Goal: Transaction & Acquisition: Purchase product/service

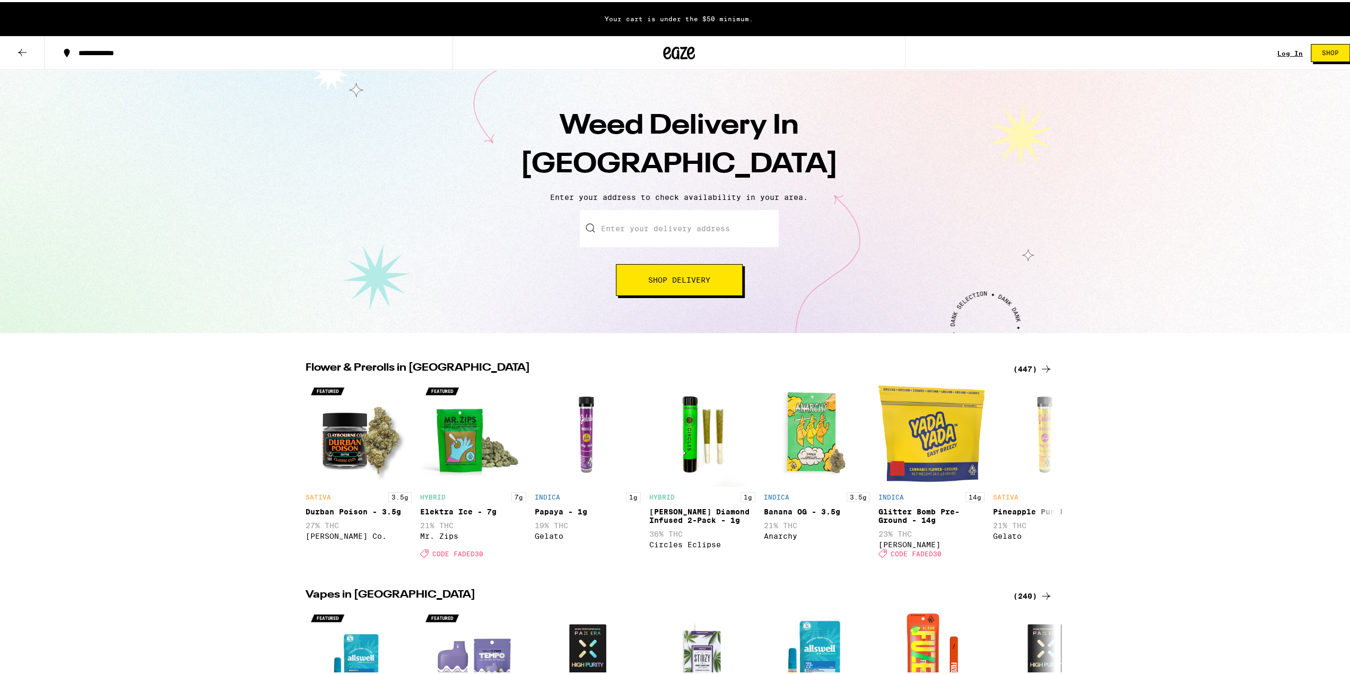
click at [671, 279] on span "Shop Delivery" at bounding box center [679, 277] width 62 height 7
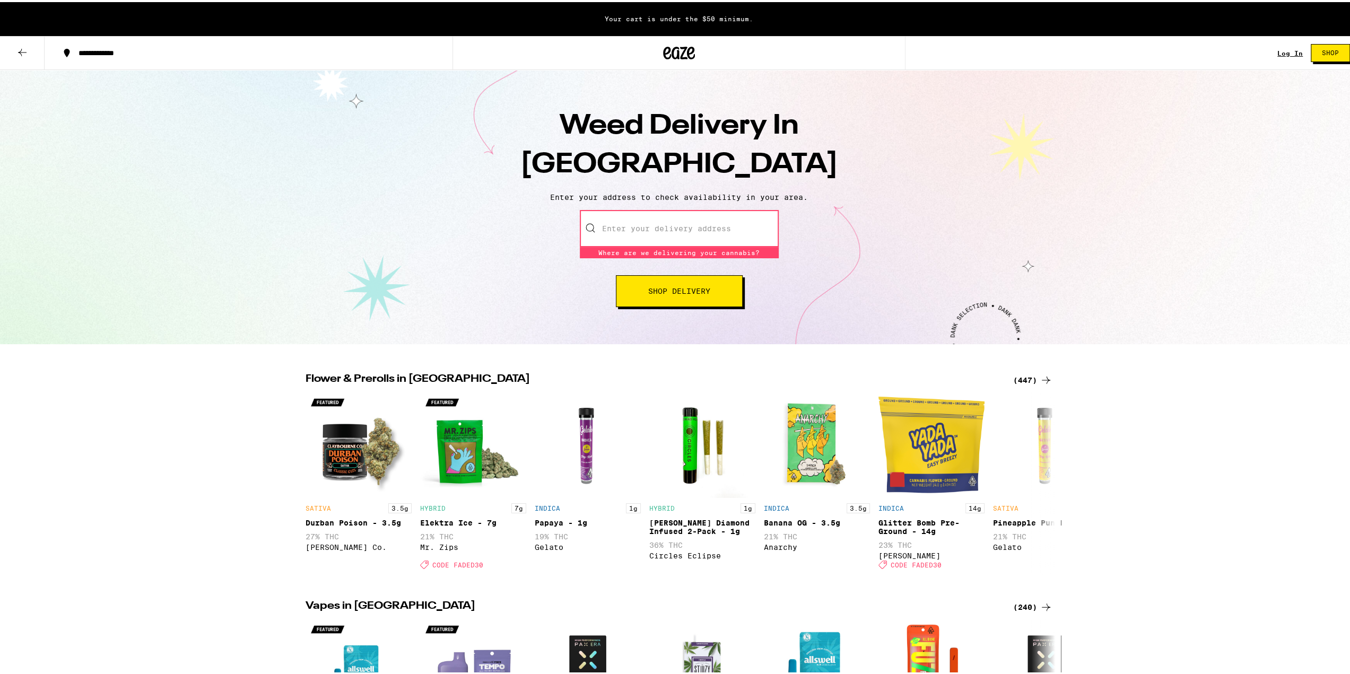
click at [623, 227] on input "Enter your delivery address" at bounding box center [679, 226] width 199 height 37
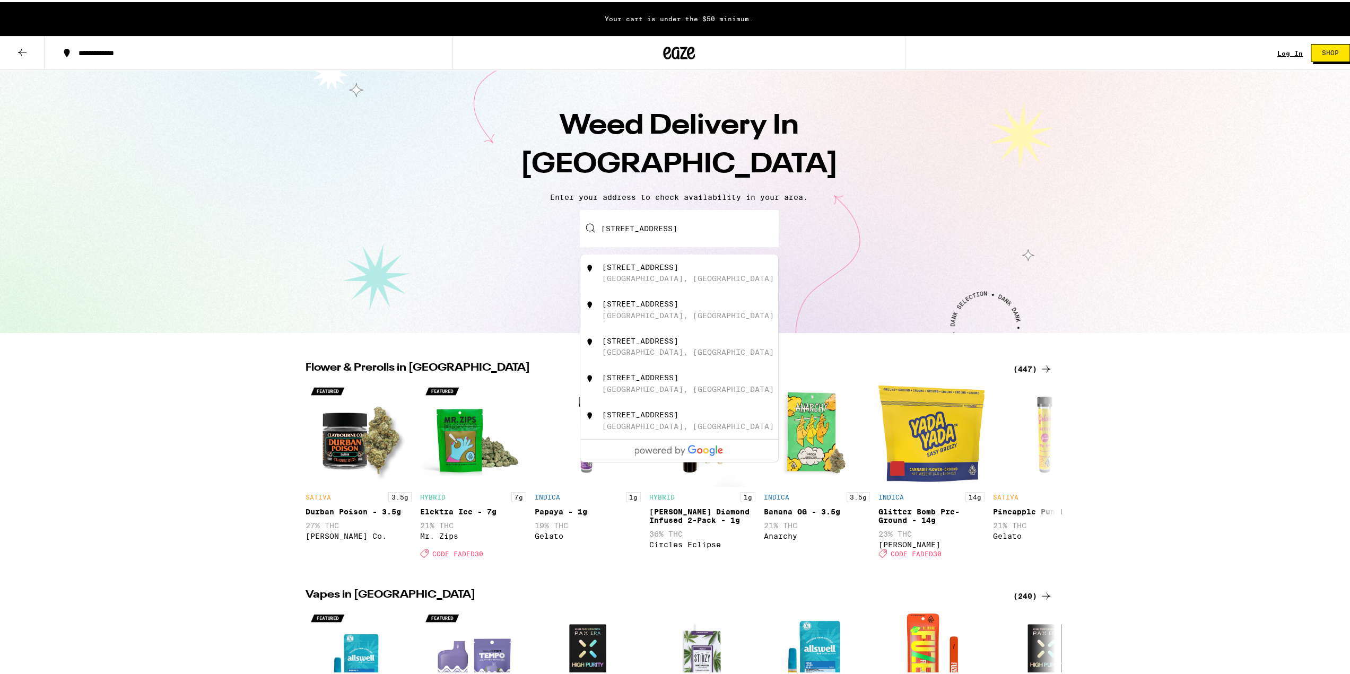
click at [632, 268] on div "[STREET_ADDRESS]" at bounding box center [640, 265] width 76 height 8
type input "[STREET_ADDRESS]"
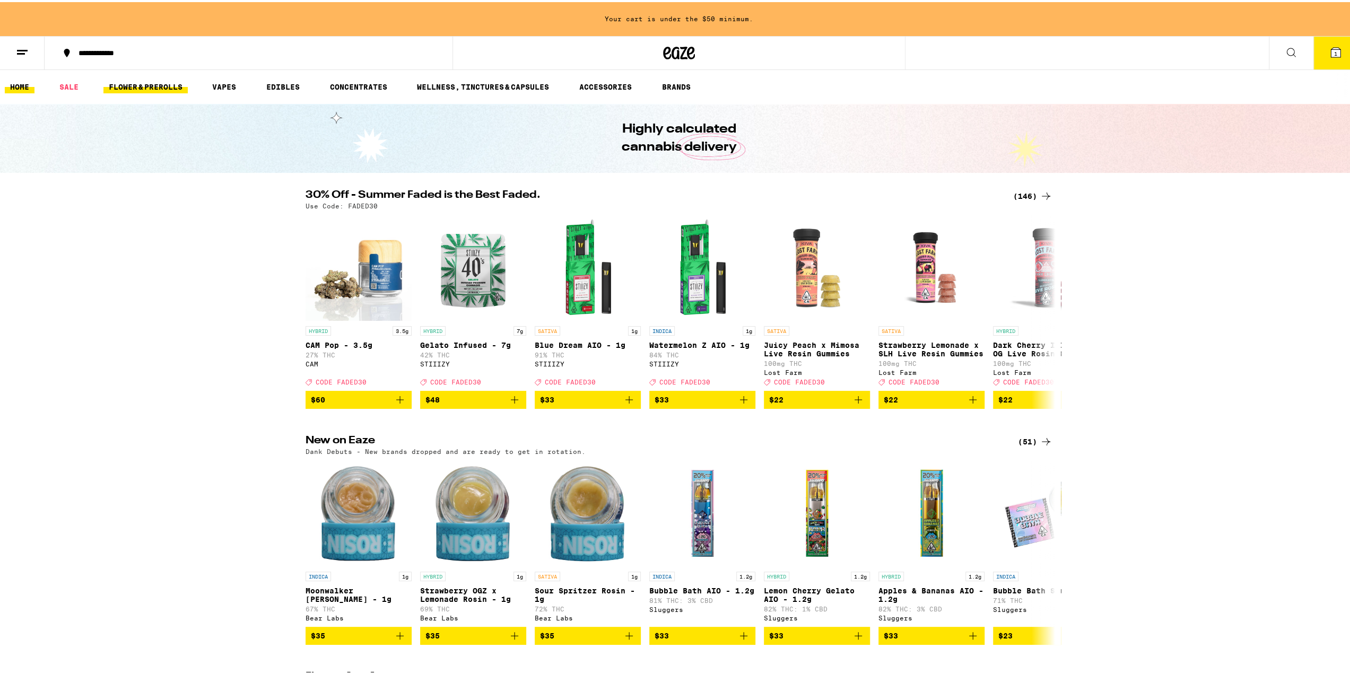
click at [116, 90] on link "FLOWER & PREROLLS" at bounding box center [145, 84] width 84 height 13
click at [115, 79] on link "FLOWER & PREROLLS" at bounding box center [145, 84] width 84 height 13
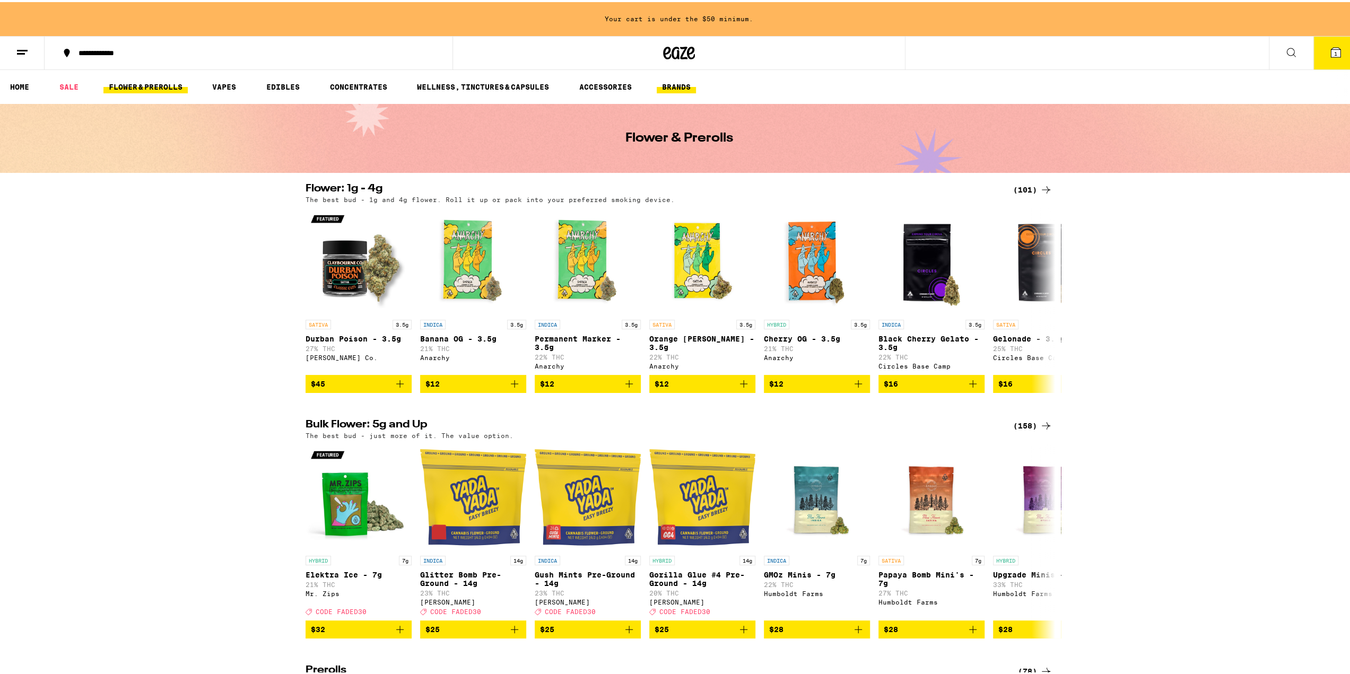
click at [678, 83] on button "BRANDS" at bounding box center [676, 84] width 39 height 13
click at [1039, 188] on icon at bounding box center [1045, 187] width 13 height 13
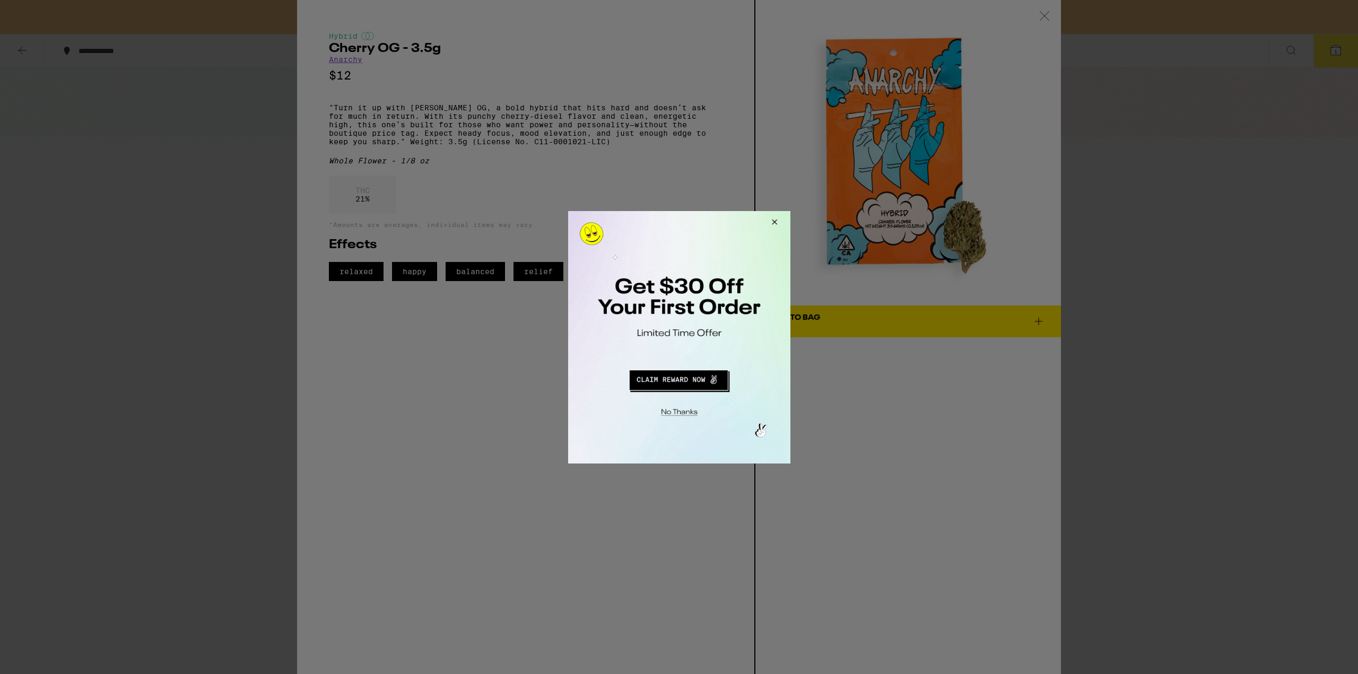
click at [781, 221] on button "Close Modal" at bounding box center [772, 223] width 29 height 25
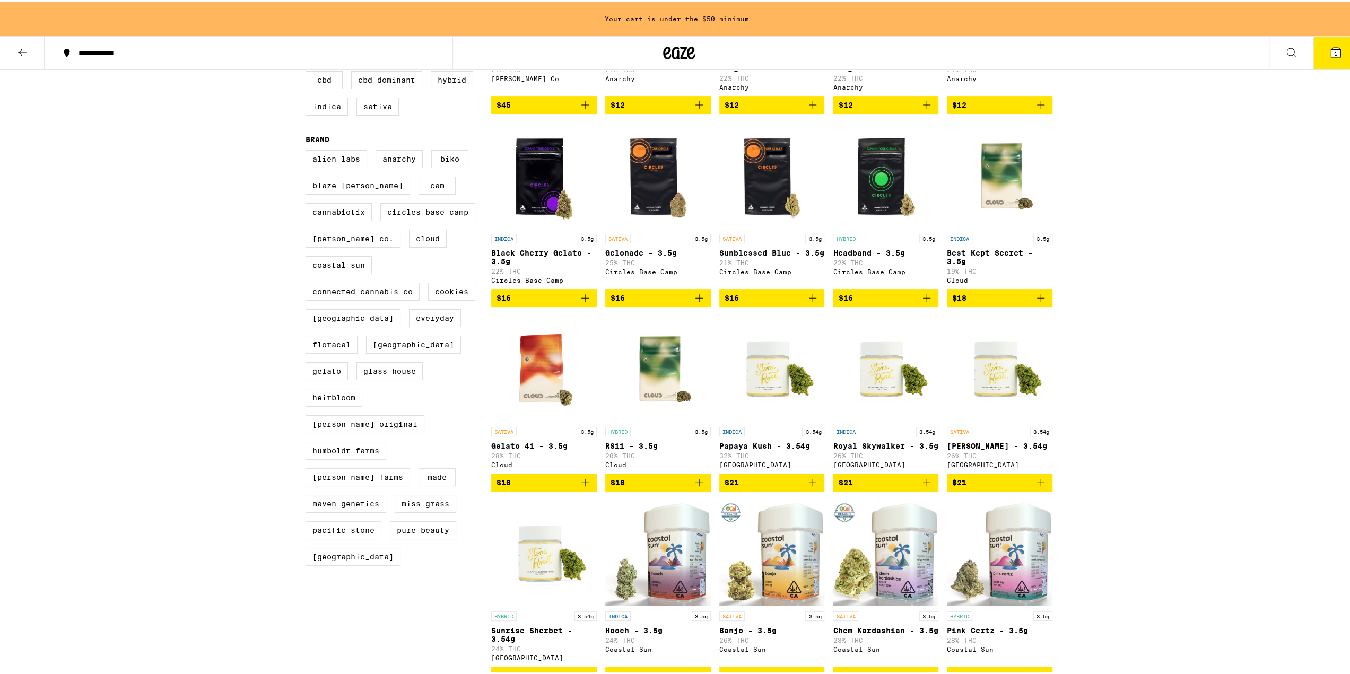
scroll to position [371, 0]
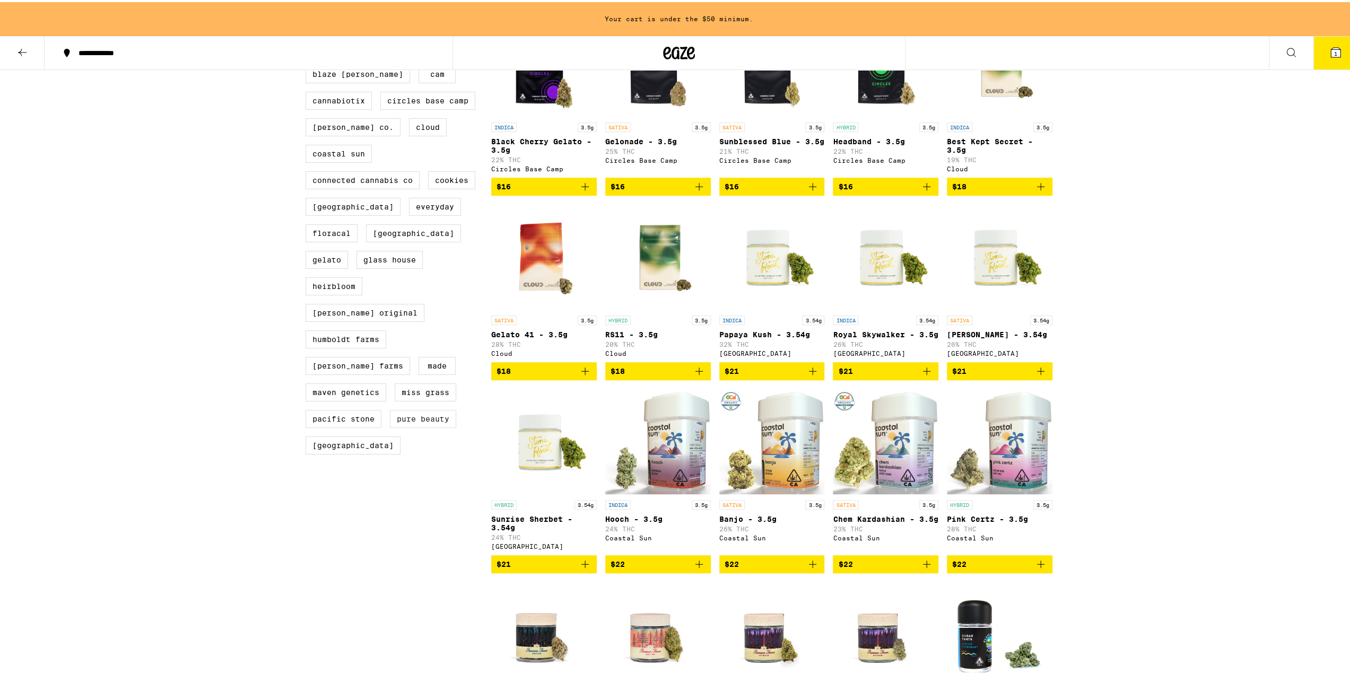
click at [390, 417] on label "Pure Beauty" at bounding box center [423, 417] width 66 height 18
click at [308, 39] on input "Pure Beauty" at bounding box center [308, 38] width 1 height 1
checkbox input "true"
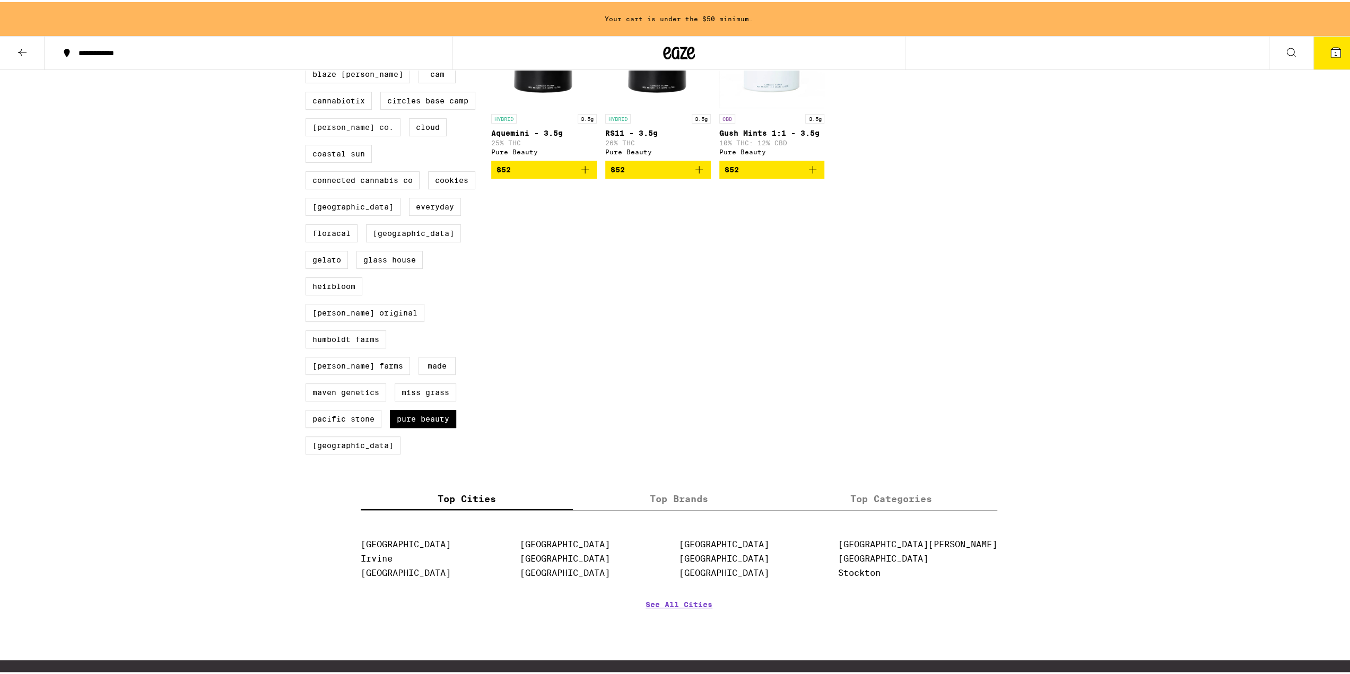
drag, startPoint x: 331, startPoint y: 144, endPoint x: 360, endPoint y: 145, distance: 28.7
click at [340, 134] on label "[PERSON_NAME] Co." at bounding box center [352, 125] width 95 height 18
drag, startPoint x: 336, startPoint y: 105, endPoint x: 345, endPoint y: 118, distance: 16.0
click at [336, 106] on label "Cannabiotix" at bounding box center [338, 99] width 66 height 18
click at [308, 39] on input "Cannabiotix" at bounding box center [308, 38] width 1 height 1
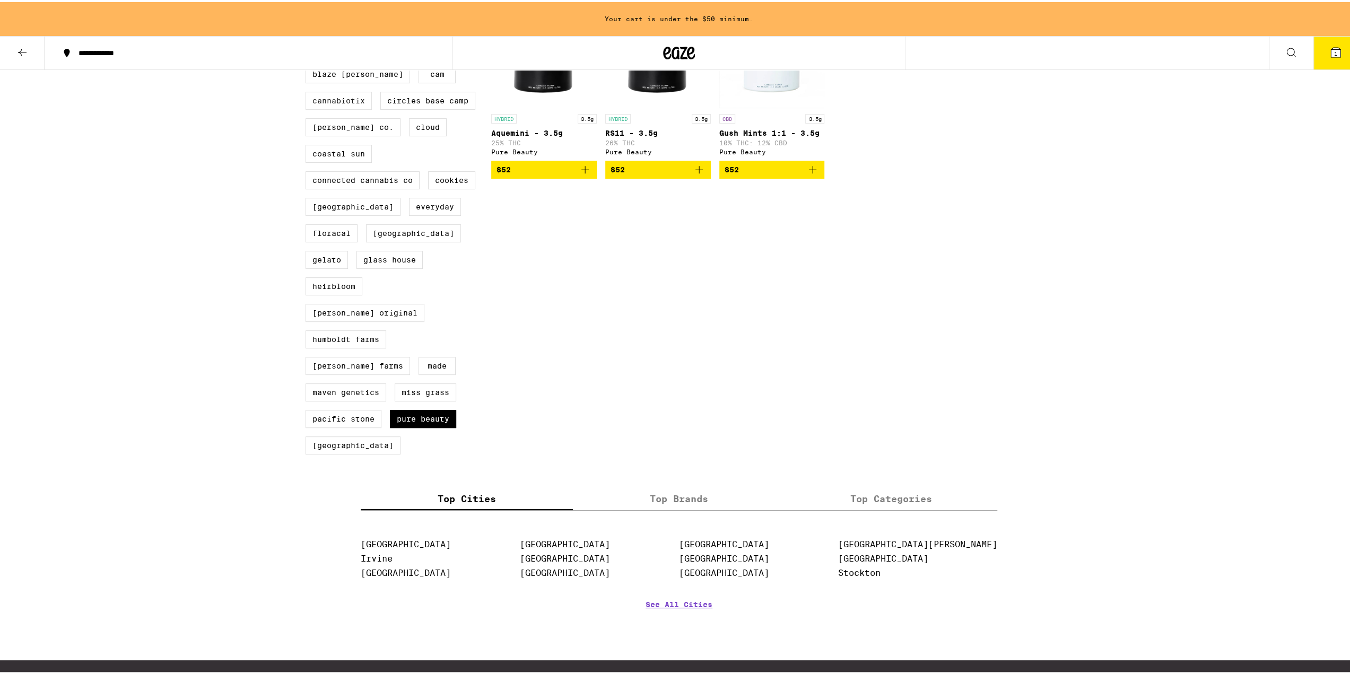
checkbox input "true"
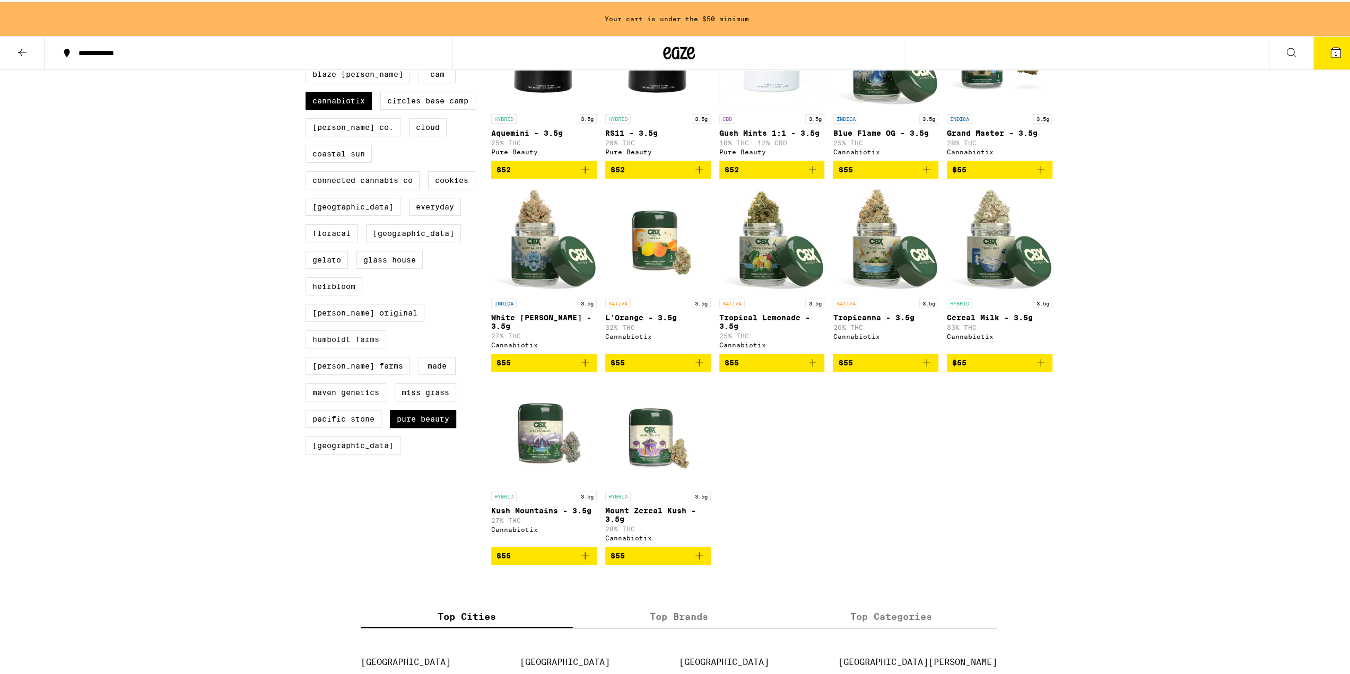
click at [348, 333] on label "Humboldt Farms" at bounding box center [345, 337] width 81 height 18
click at [308, 39] on input "Humboldt Farms" at bounding box center [308, 38] width 1 height 1
checkbox input "true"
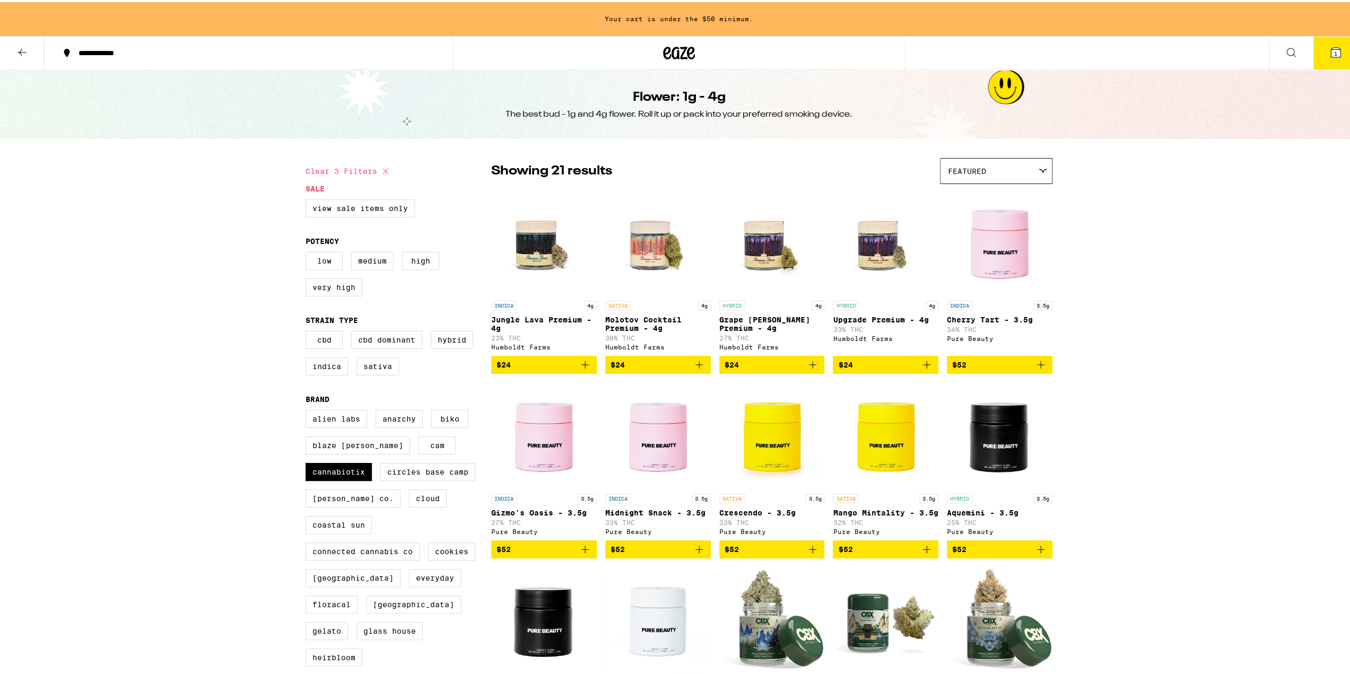
click at [21, 49] on icon at bounding box center [22, 50] width 13 height 13
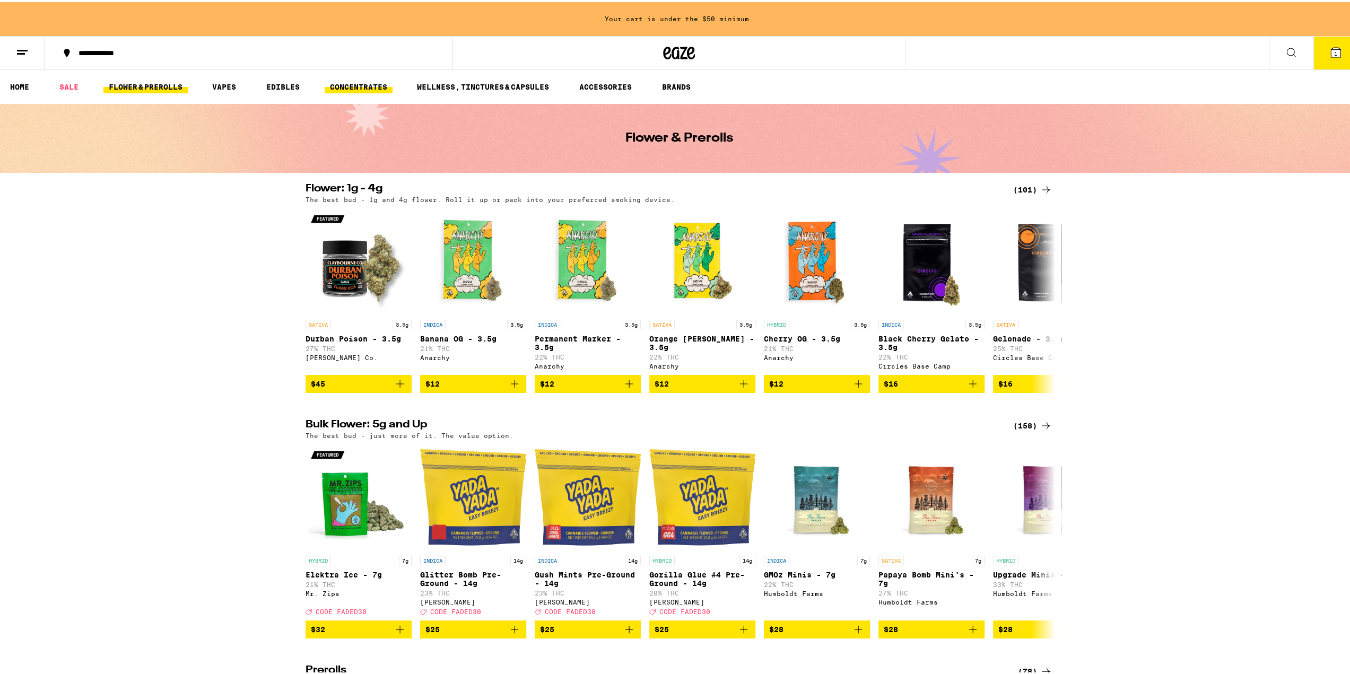
click at [350, 82] on link "CONCENTRATES" at bounding box center [359, 84] width 68 height 13
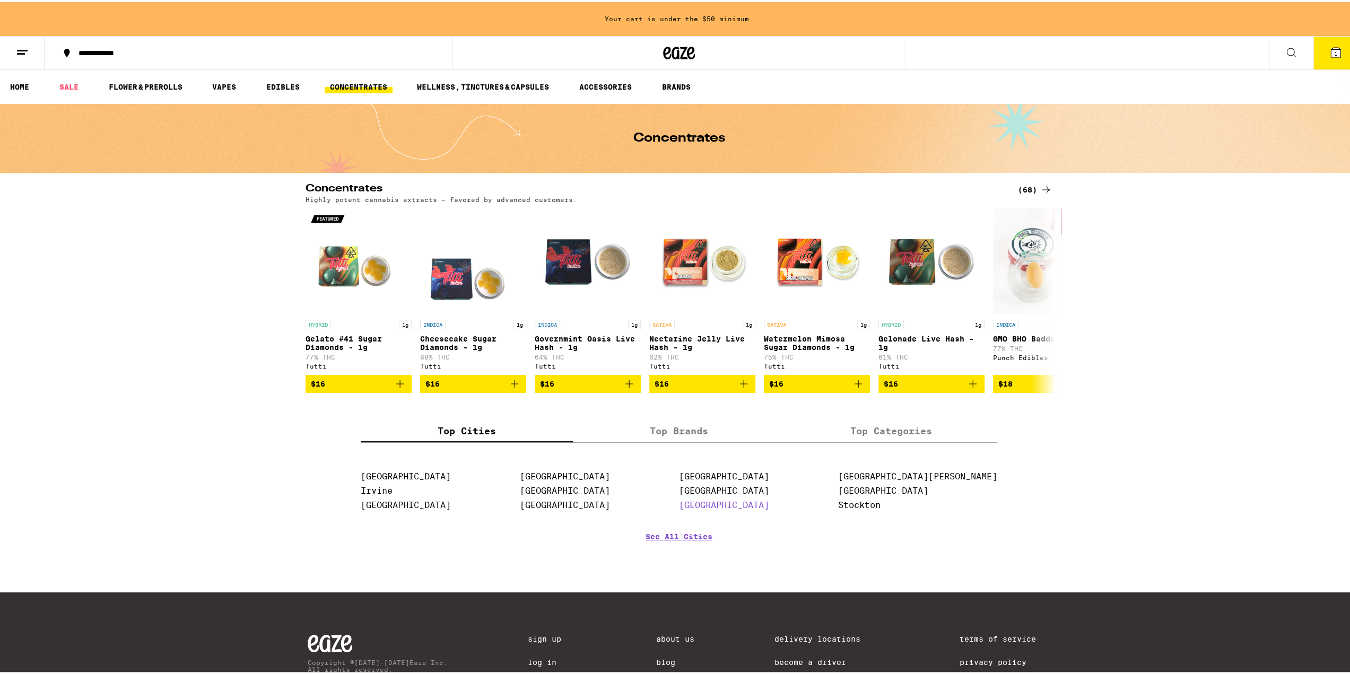
click at [764, 508] on link "[GEOGRAPHIC_DATA]" at bounding box center [724, 503] width 90 height 10
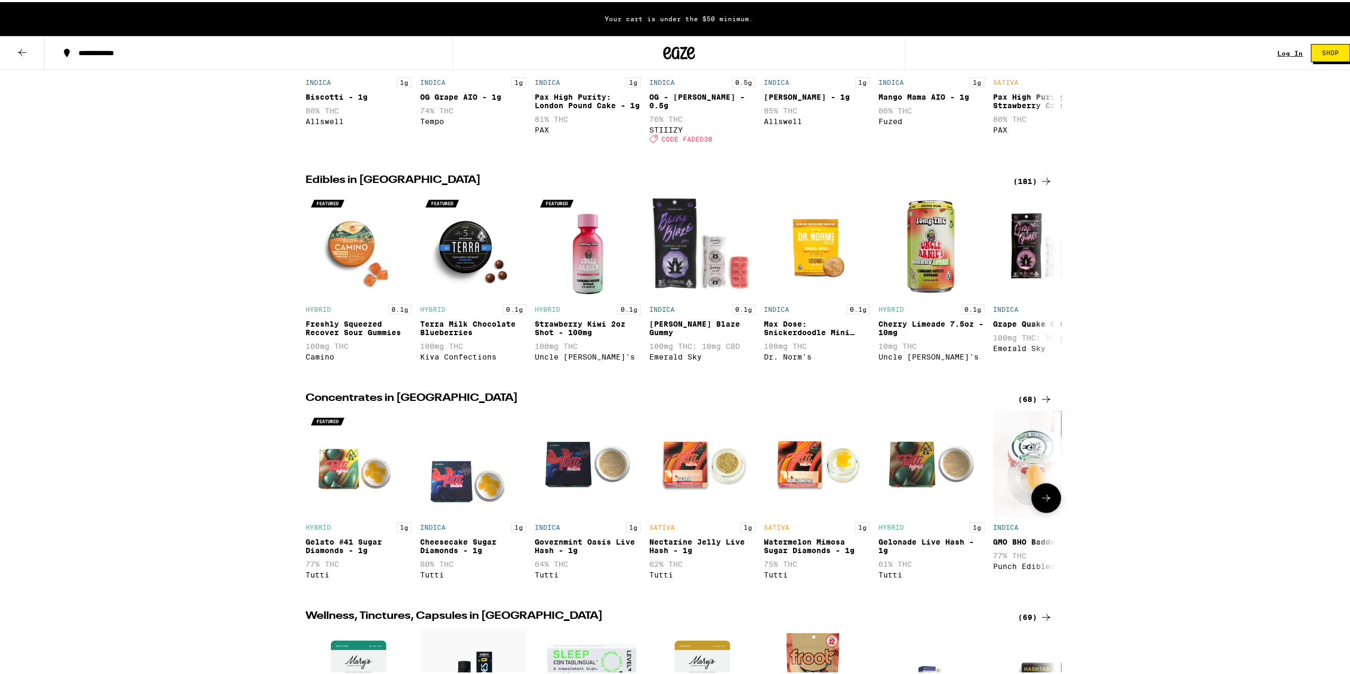
scroll to position [742, 0]
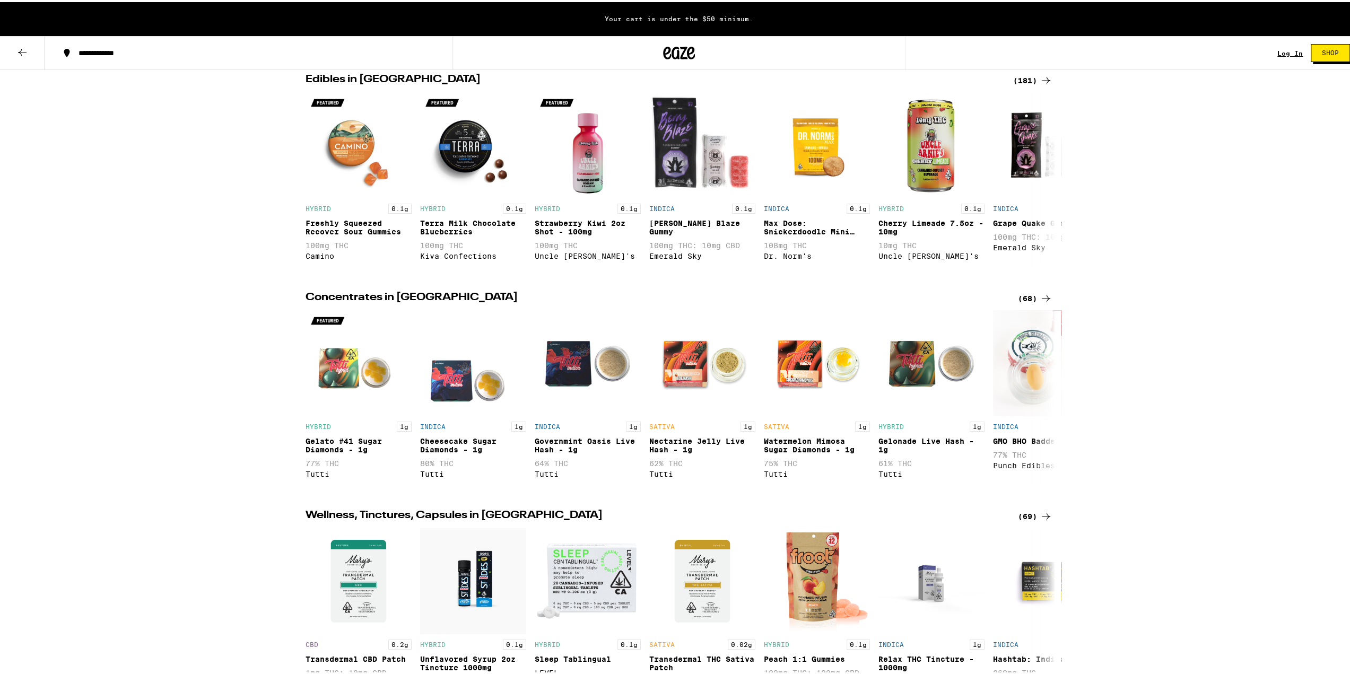
click at [1032, 303] on div "(68)" at bounding box center [1035, 296] width 34 height 13
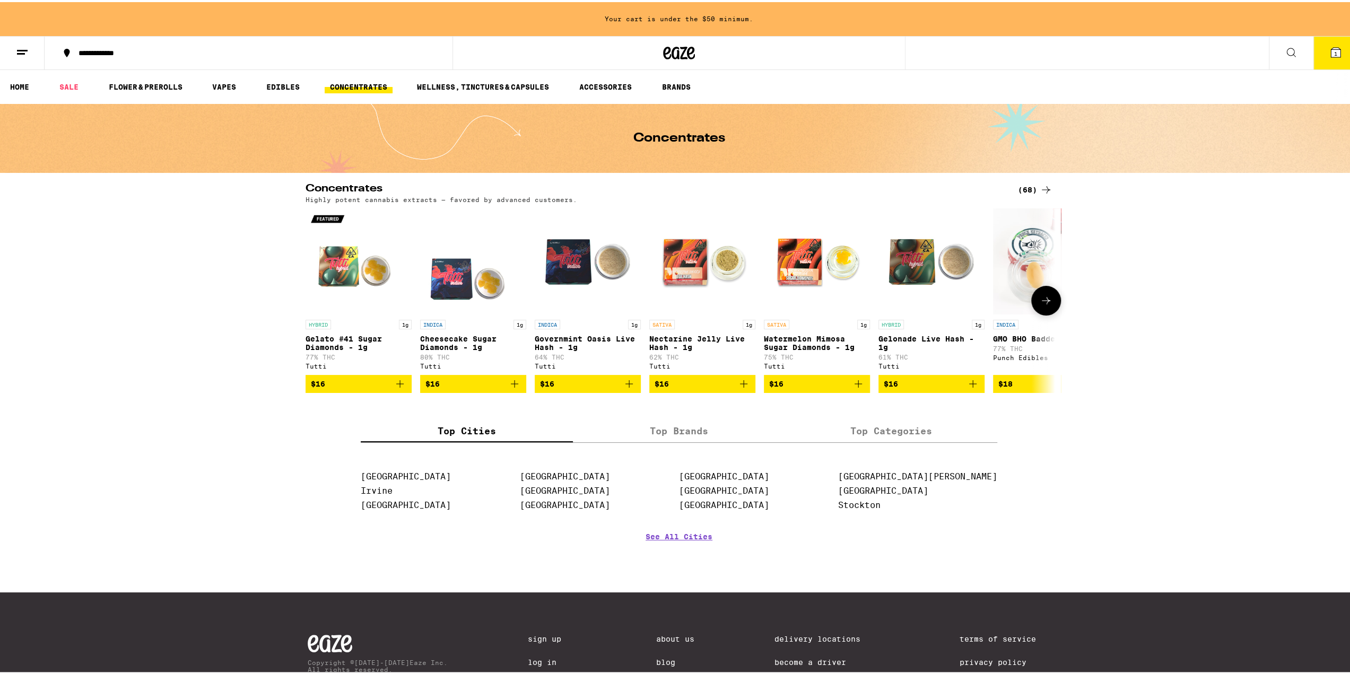
drag, startPoint x: 1039, startPoint y: 309, endPoint x: 1052, endPoint y: 303, distance: 14.2
click at [1041, 311] on button at bounding box center [1046, 299] width 30 height 30
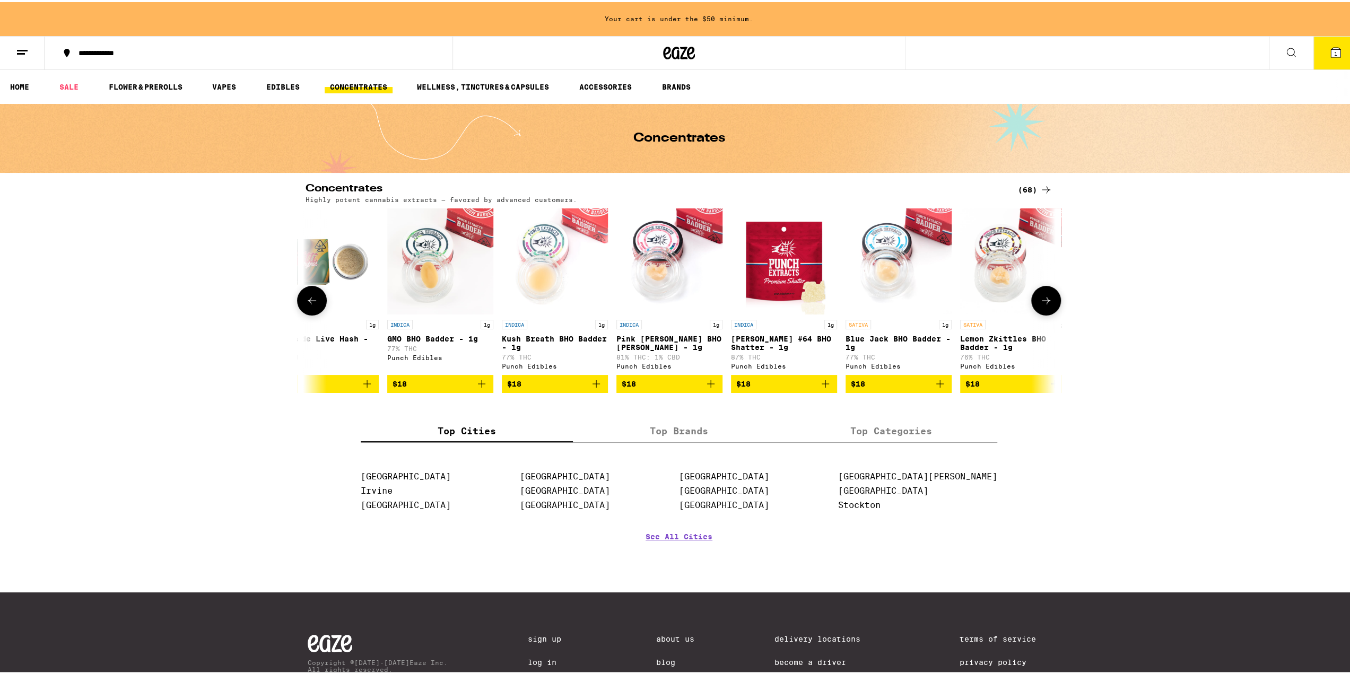
scroll to position [0, 631]
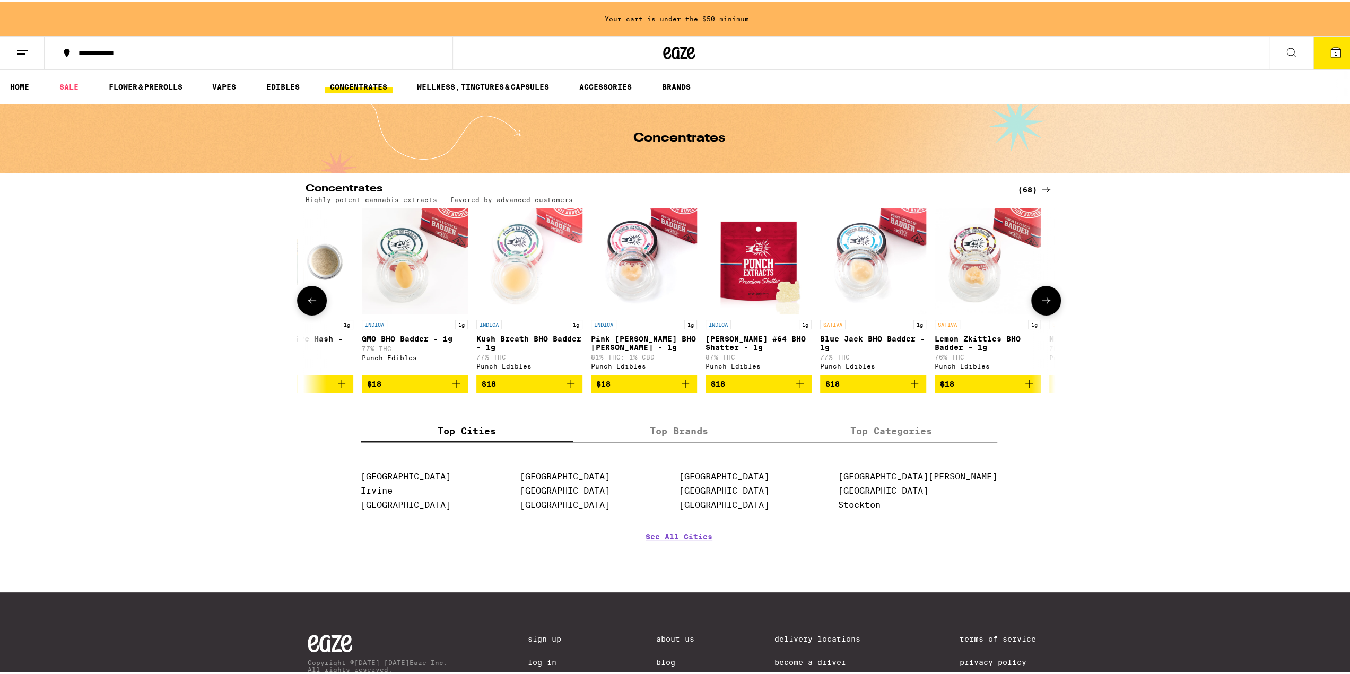
click at [1039, 302] on icon at bounding box center [1045, 298] width 13 height 13
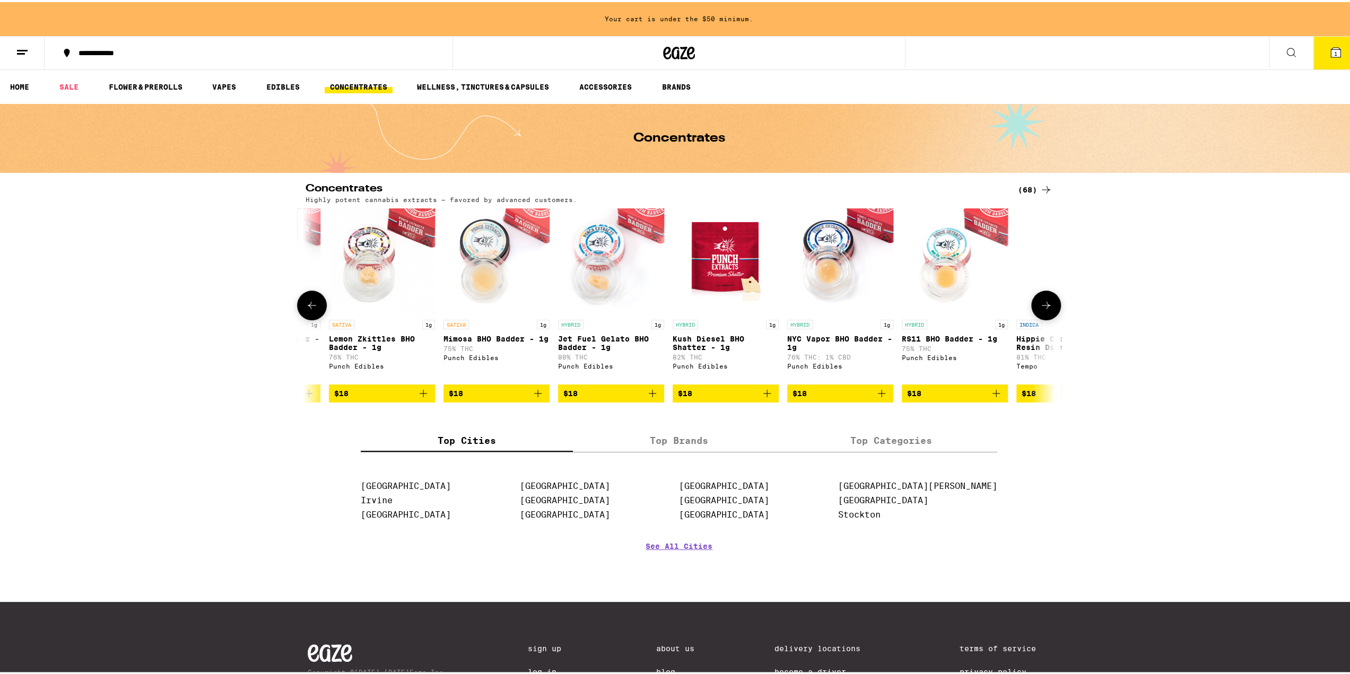
scroll to position [0, 1262]
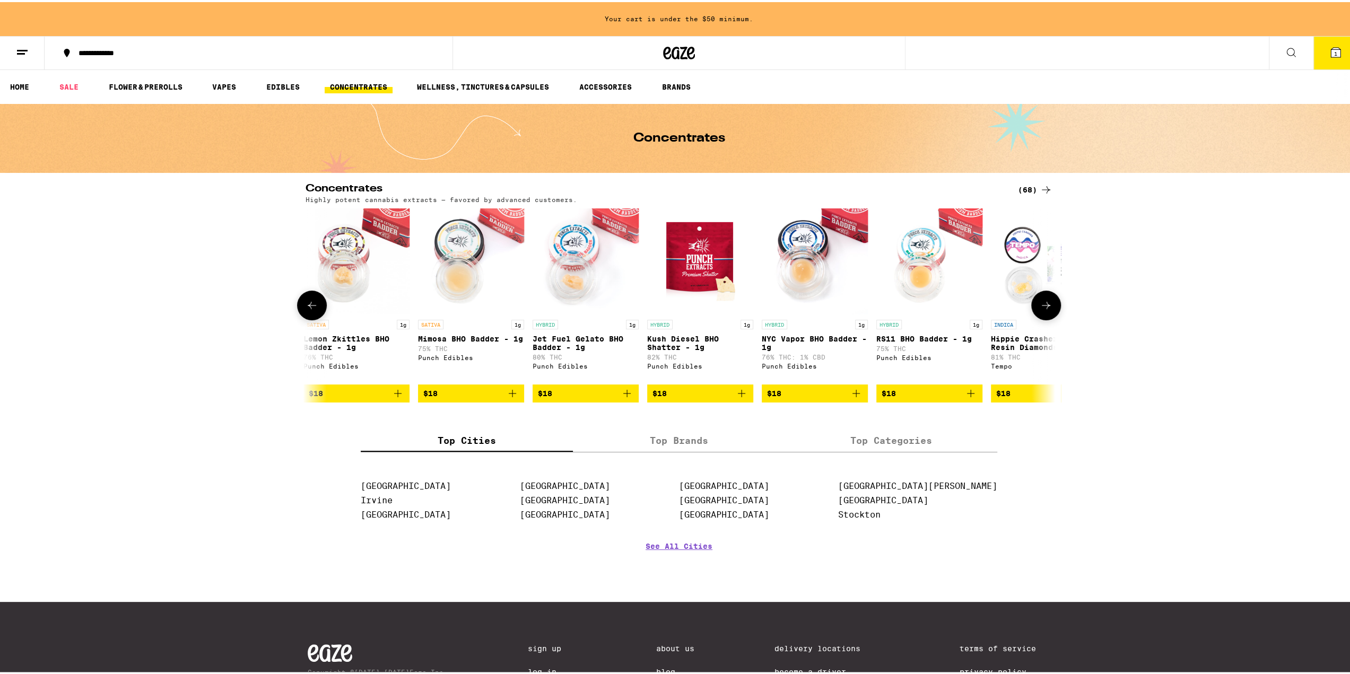
click at [1049, 310] on button at bounding box center [1046, 304] width 30 height 30
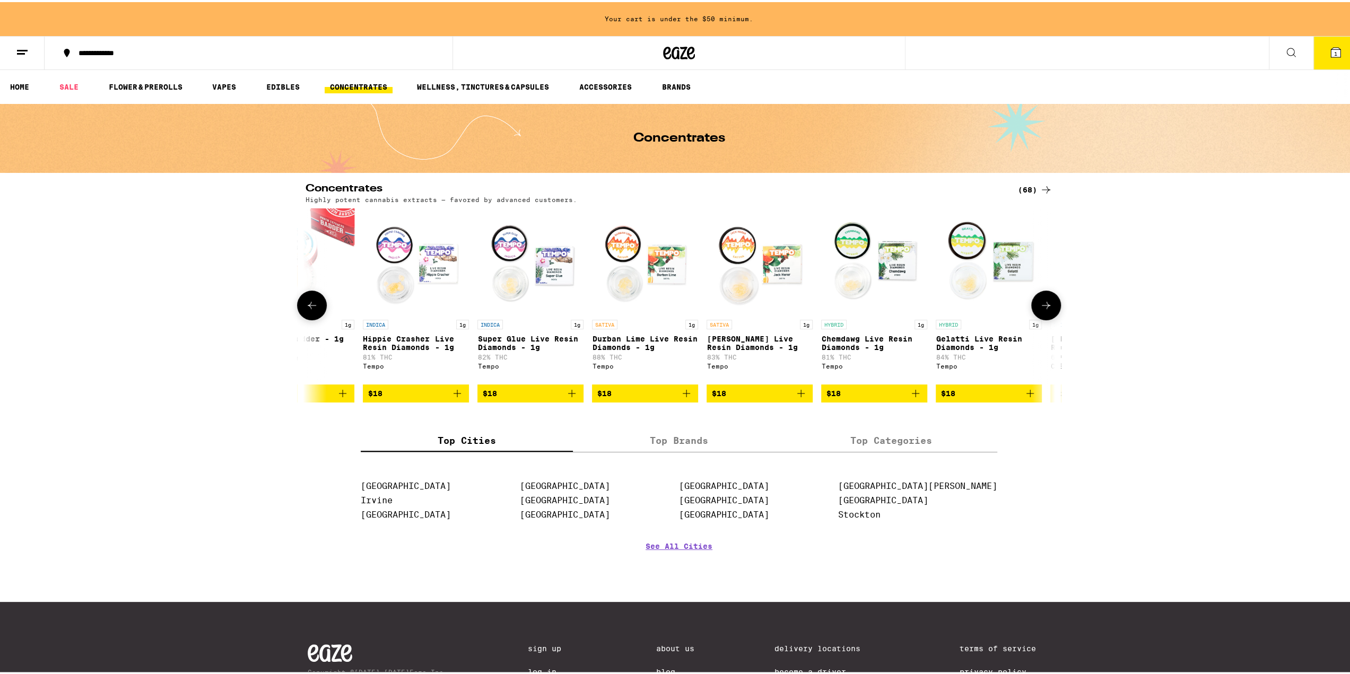
scroll to position [0, 1893]
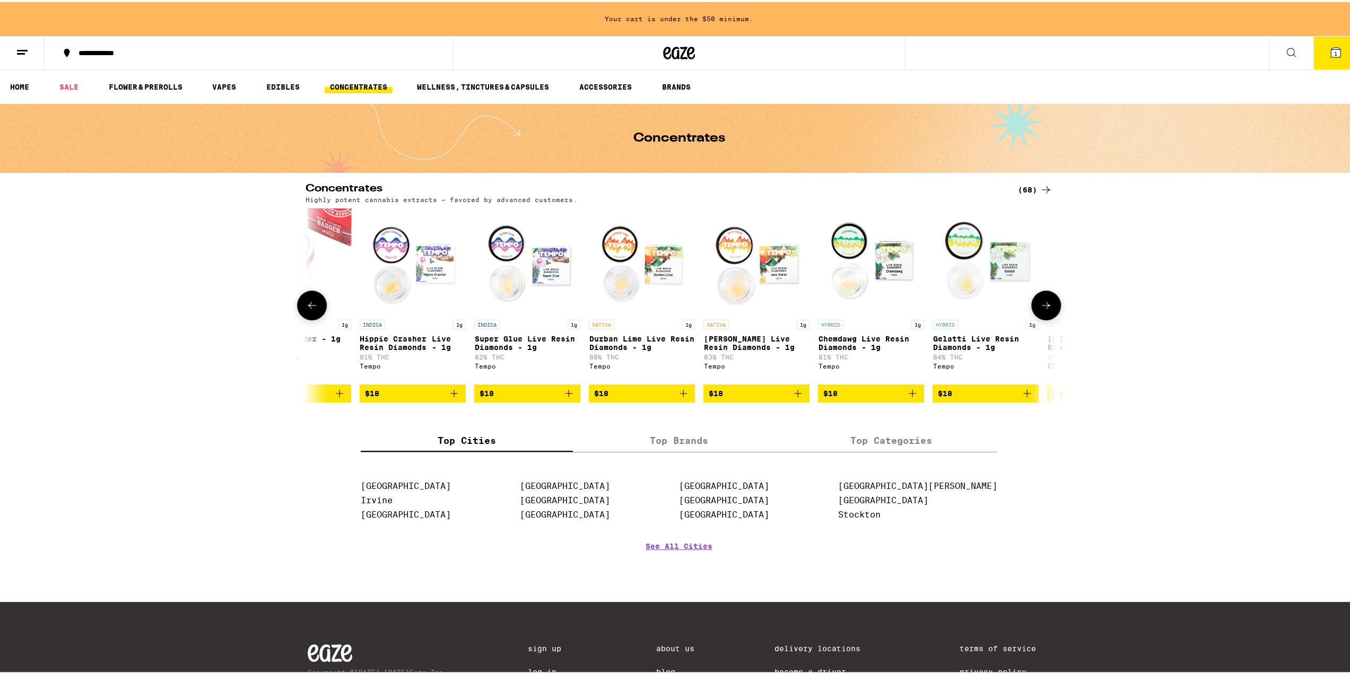
click at [1019, 310] on img "Open page for Gelatti Live Resin Diamonds - 1g from Tempo" at bounding box center [985, 259] width 106 height 106
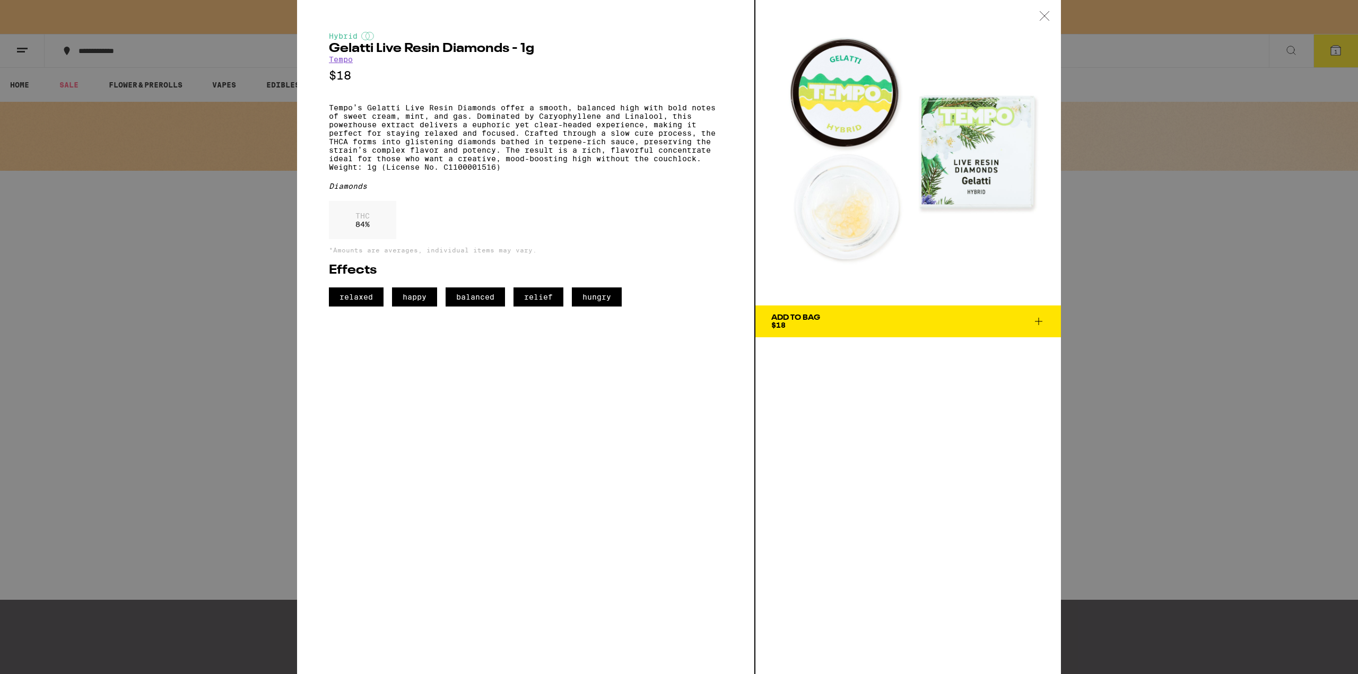
click at [1041, 16] on icon at bounding box center [1044, 16] width 11 height 10
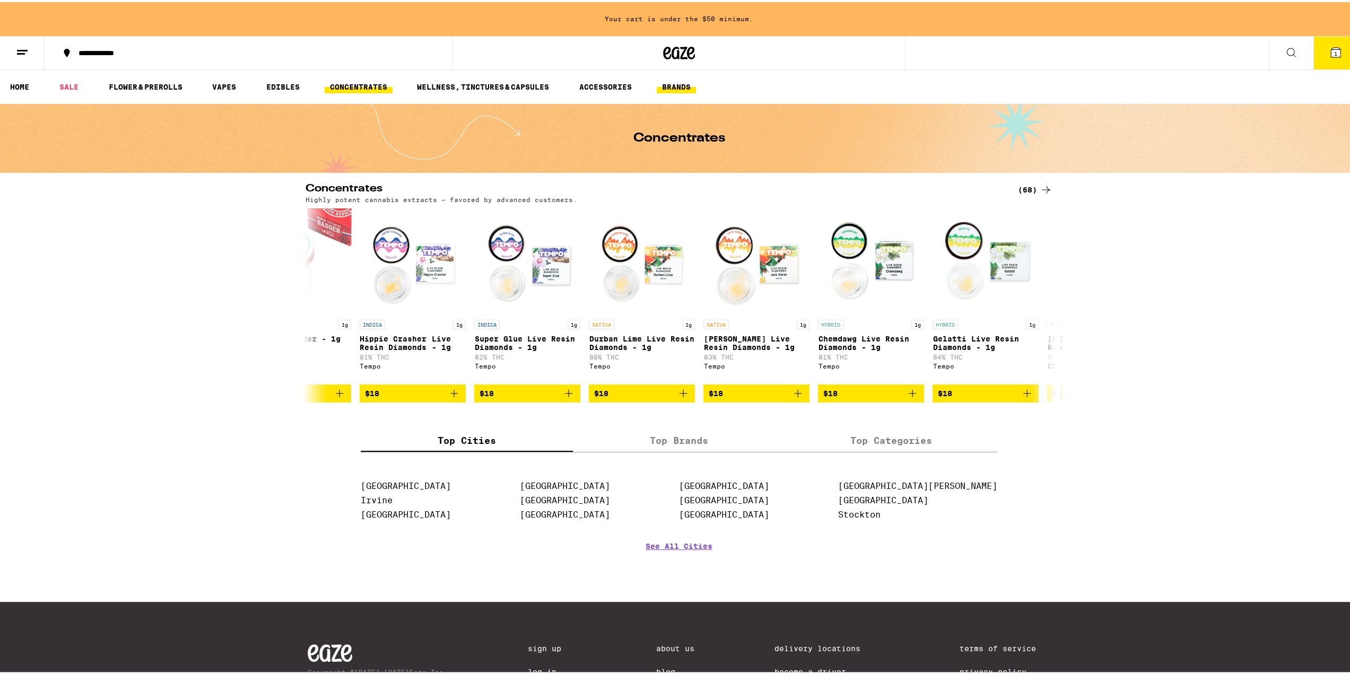
click at [690, 85] on button "BRANDS" at bounding box center [676, 84] width 39 height 13
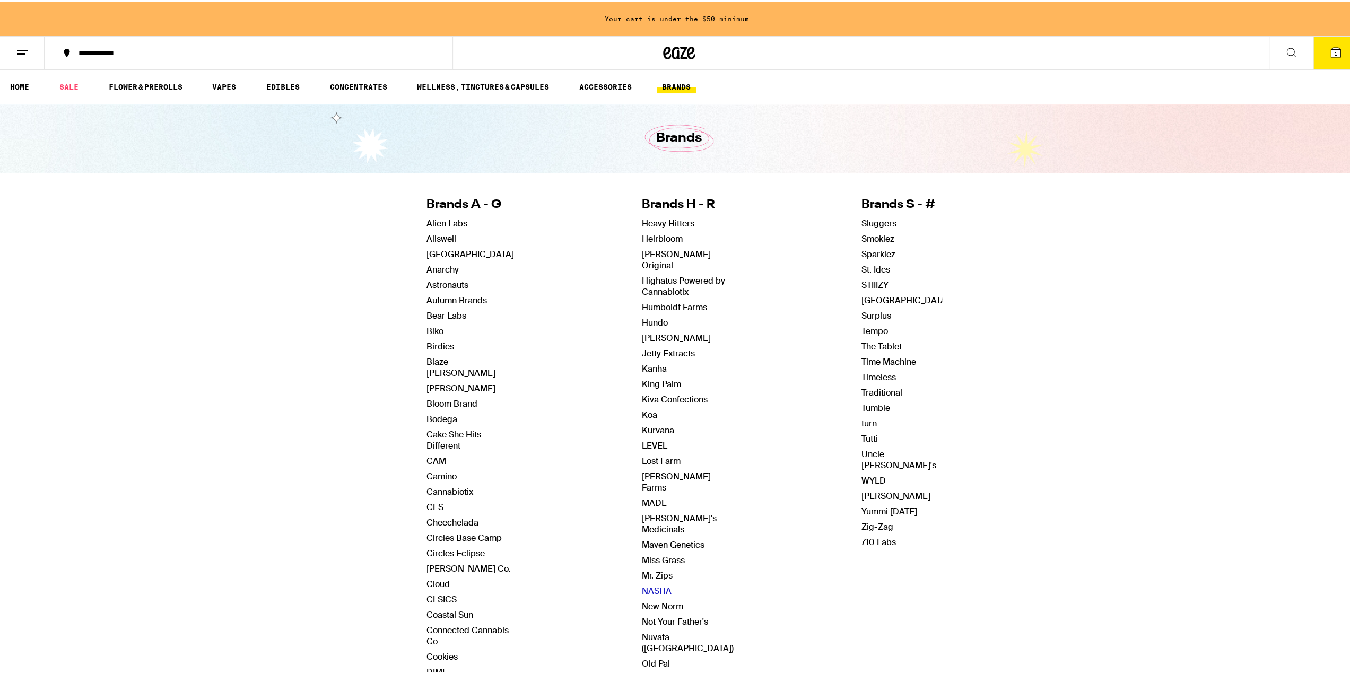
click at [644, 583] on link "NASHA" at bounding box center [657, 588] width 30 height 11
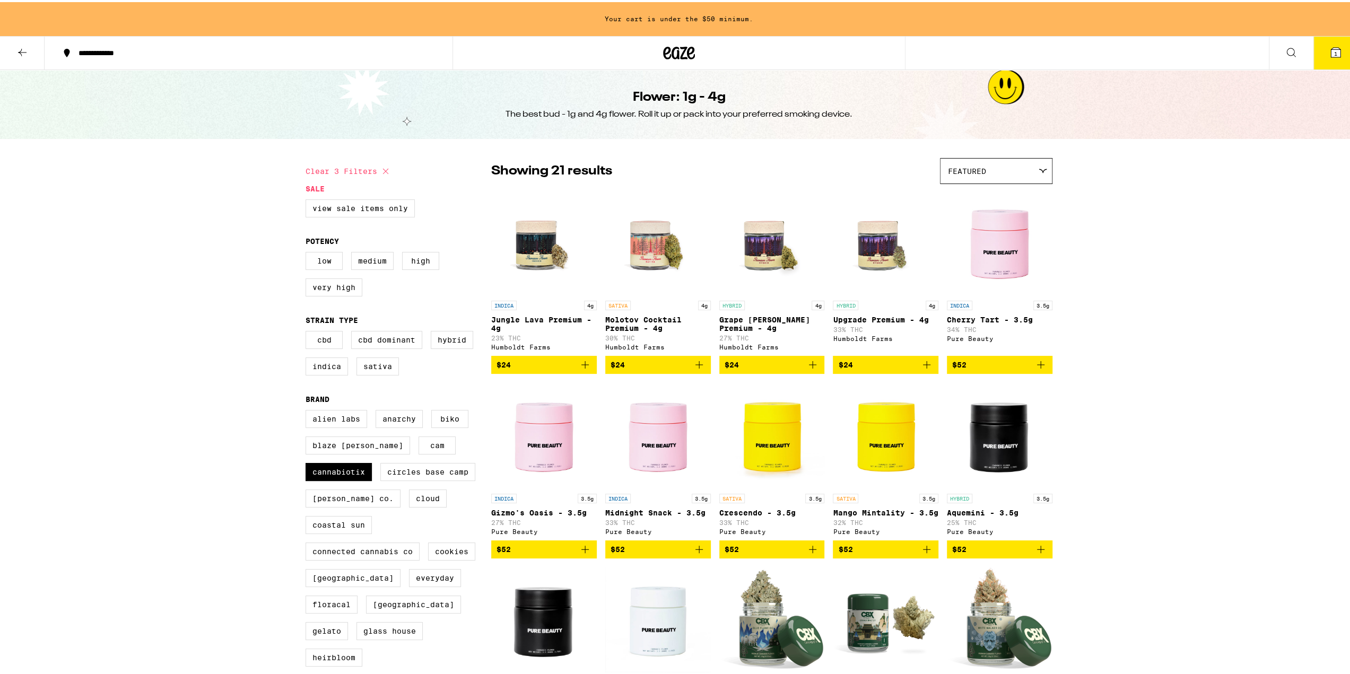
checkbox input "false"
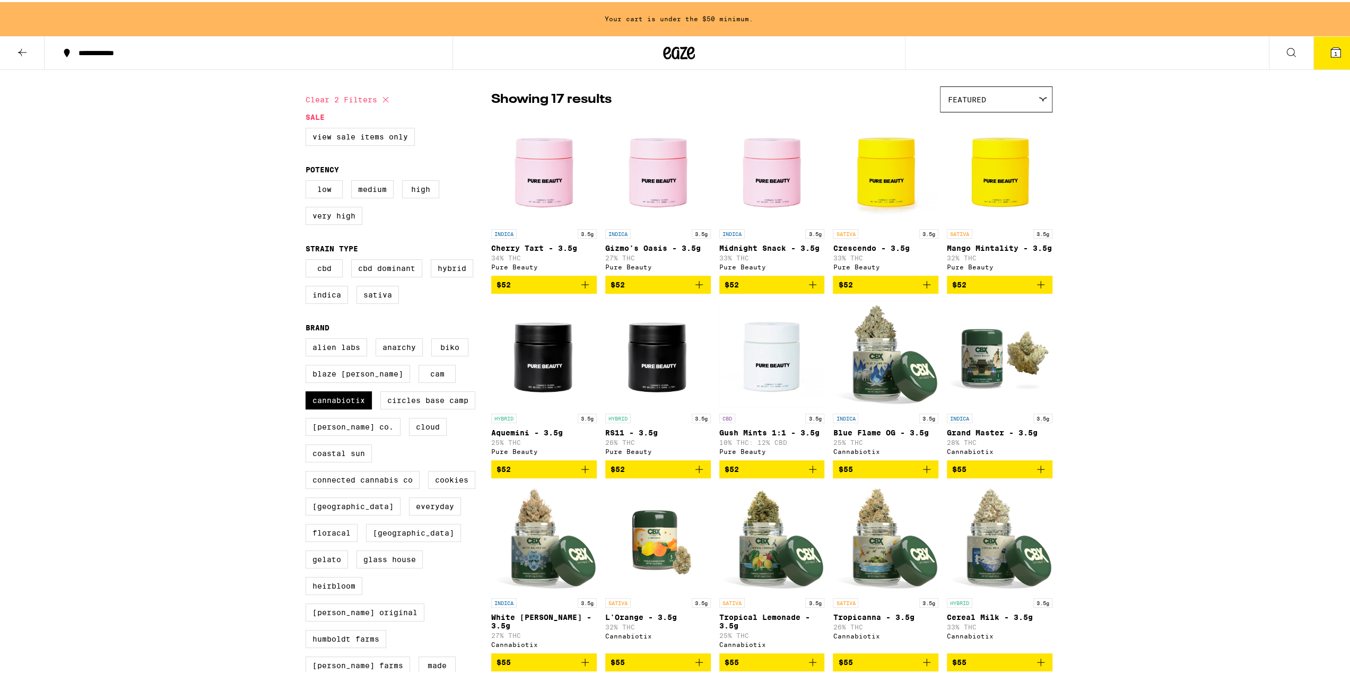
checkbox input "false"
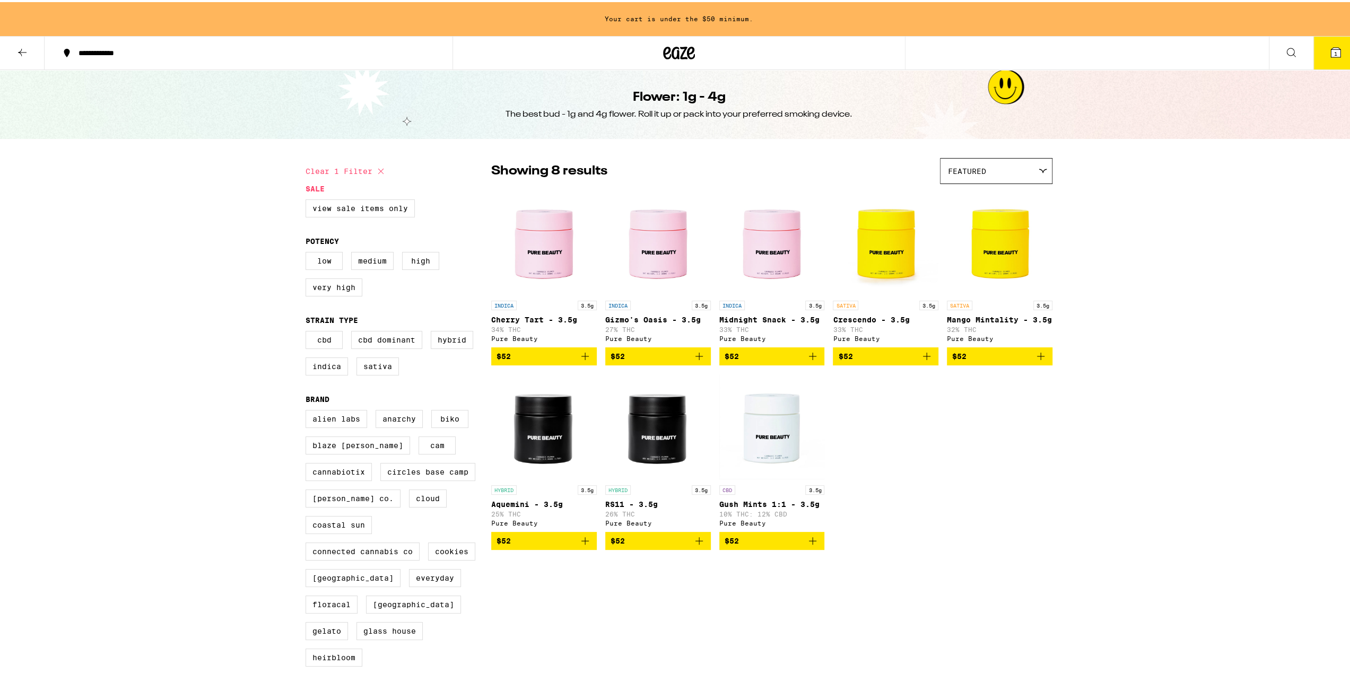
scroll to position [371, 0]
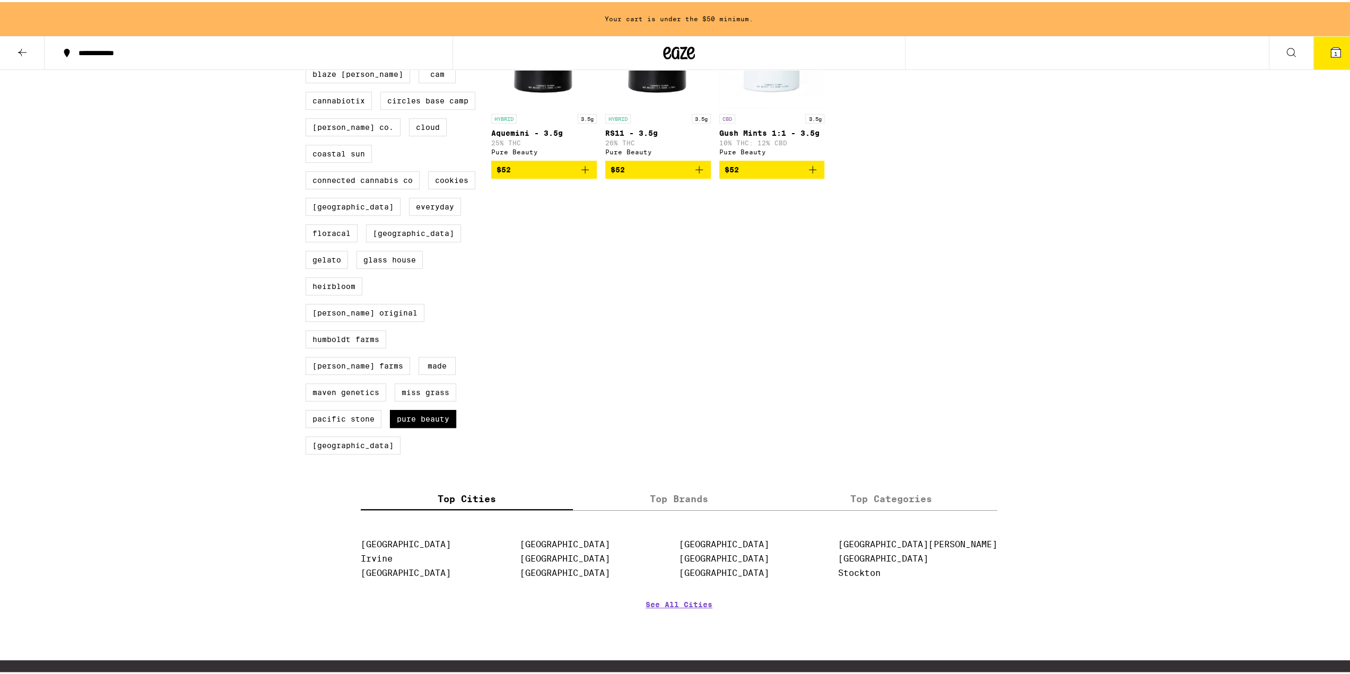
checkbox input "false"
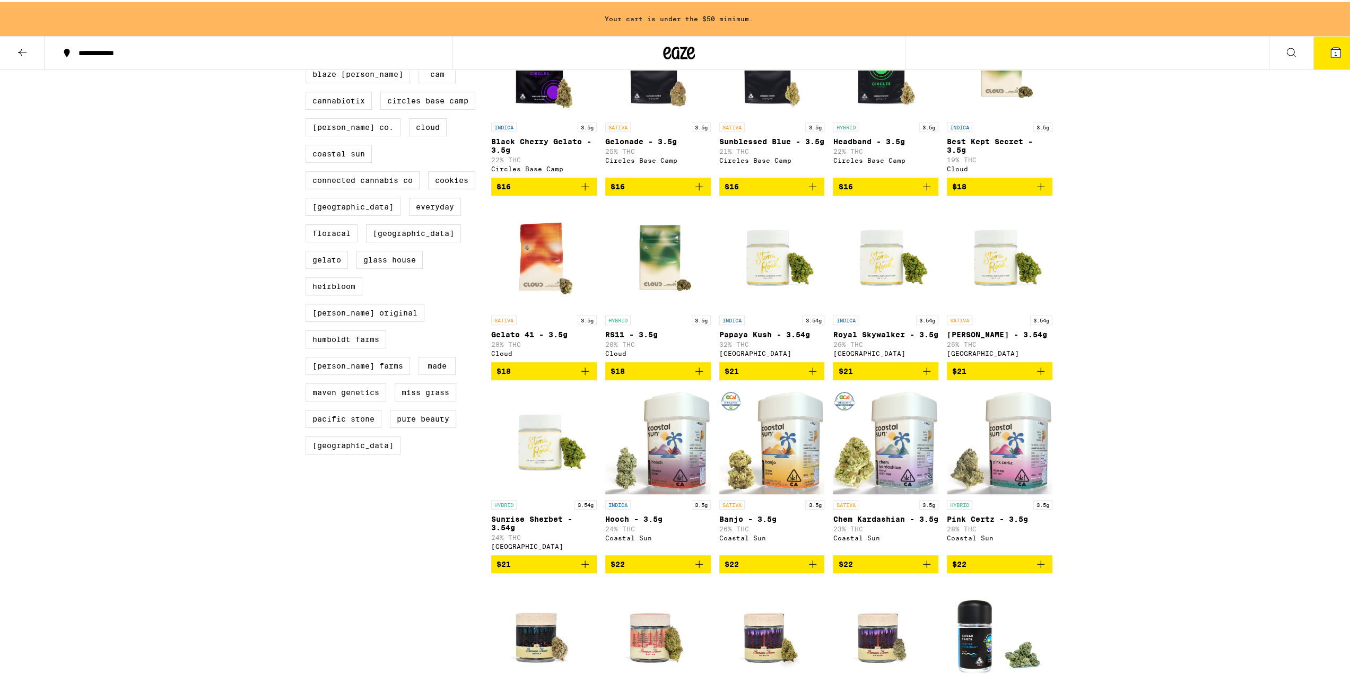
scroll to position [0, 0]
